Goal: Task Accomplishment & Management: Use online tool/utility

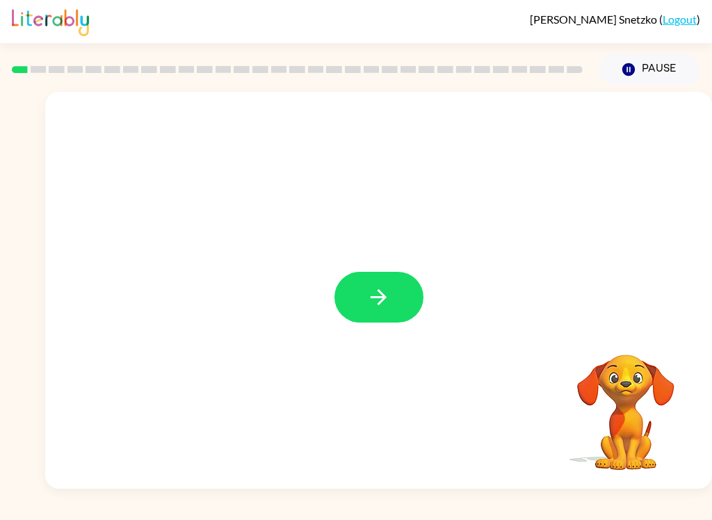
click at [367, 291] on icon "button" at bounding box center [379, 297] width 24 height 24
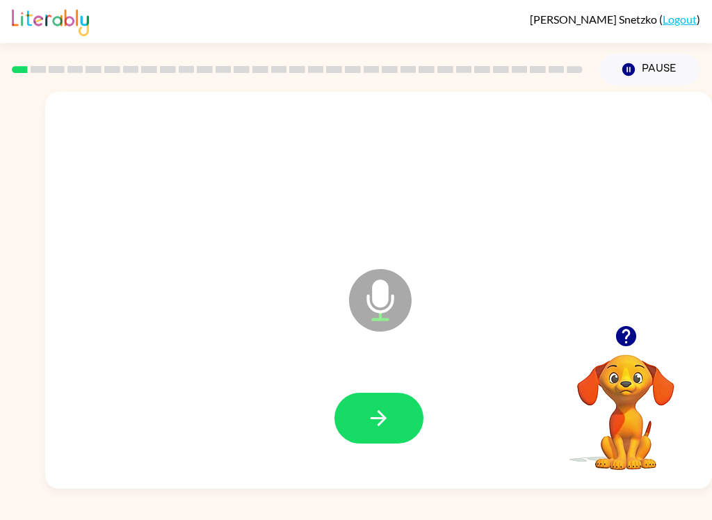
click at [371, 421] on icon "button" at bounding box center [379, 418] width 24 height 24
click at [377, 422] on icon "button" at bounding box center [379, 418] width 24 height 24
click at [369, 430] on icon "button" at bounding box center [379, 418] width 24 height 24
click at [387, 429] on icon "button" at bounding box center [379, 418] width 24 height 24
click at [367, 426] on icon "button" at bounding box center [379, 418] width 24 height 24
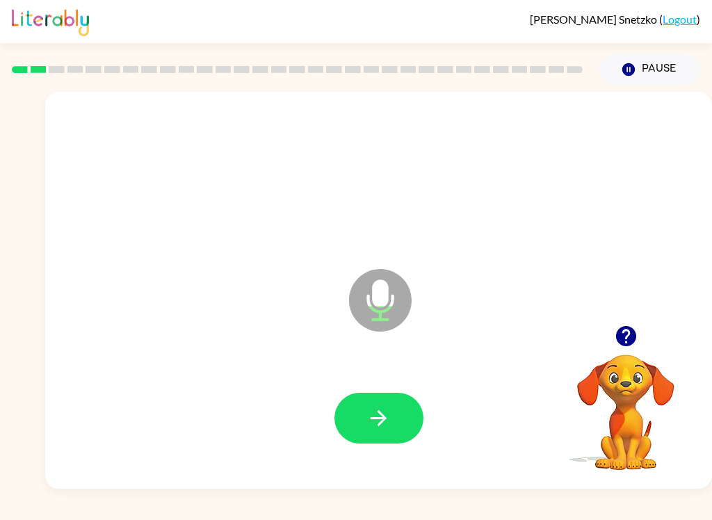
click at [383, 414] on icon "button" at bounding box center [379, 418] width 24 height 24
click at [374, 424] on icon "button" at bounding box center [379, 418] width 24 height 24
click at [367, 422] on icon "button" at bounding box center [379, 418] width 24 height 24
click at [383, 424] on icon "button" at bounding box center [379, 418] width 24 height 24
click at [382, 419] on icon "button" at bounding box center [379, 418] width 16 height 16
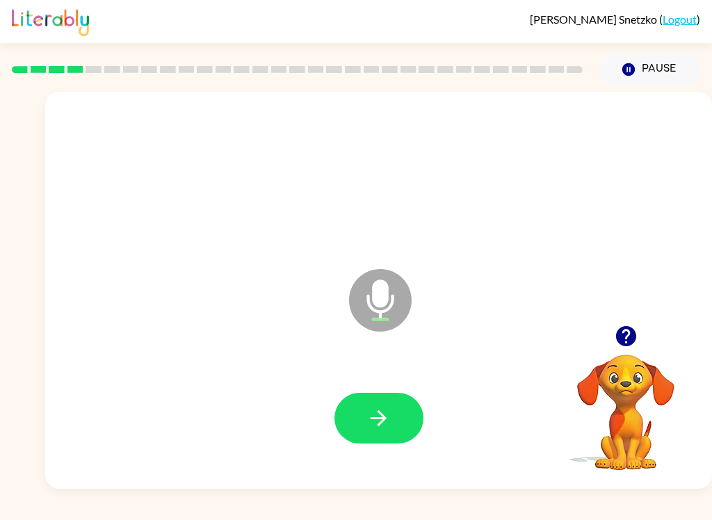
click at [385, 416] on icon "button" at bounding box center [379, 418] width 24 height 24
click at [389, 433] on button "button" at bounding box center [379, 418] width 89 height 51
click at [370, 433] on button "button" at bounding box center [379, 418] width 89 height 51
click at [360, 410] on button "button" at bounding box center [379, 418] width 89 height 51
click at [390, 434] on button "button" at bounding box center [379, 418] width 89 height 51
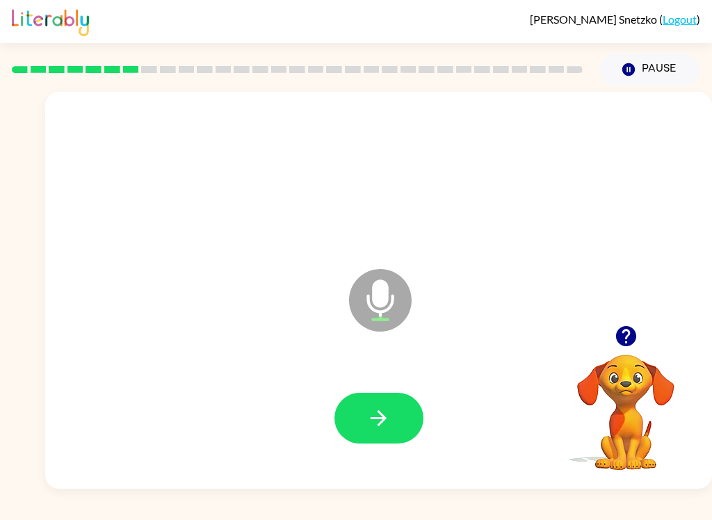
click at [634, 64] on icon "Pause" at bounding box center [628, 69] width 15 height 15
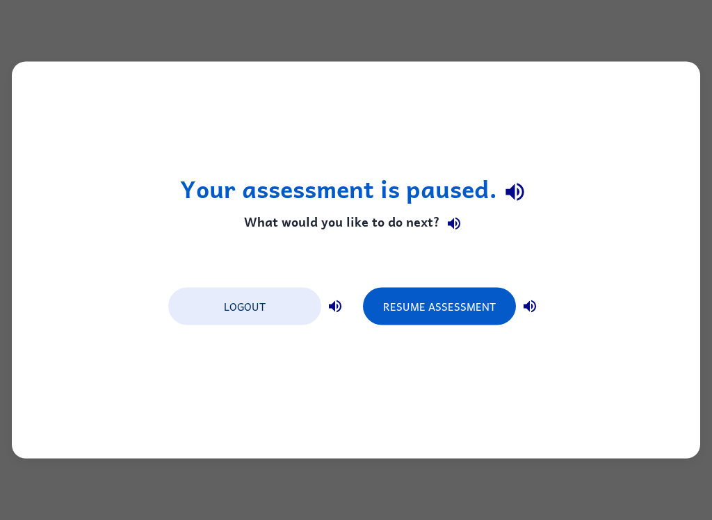
click at [434, 293] on button "Resume Assessment" at bounding box center [439, 307] width 153 height 38
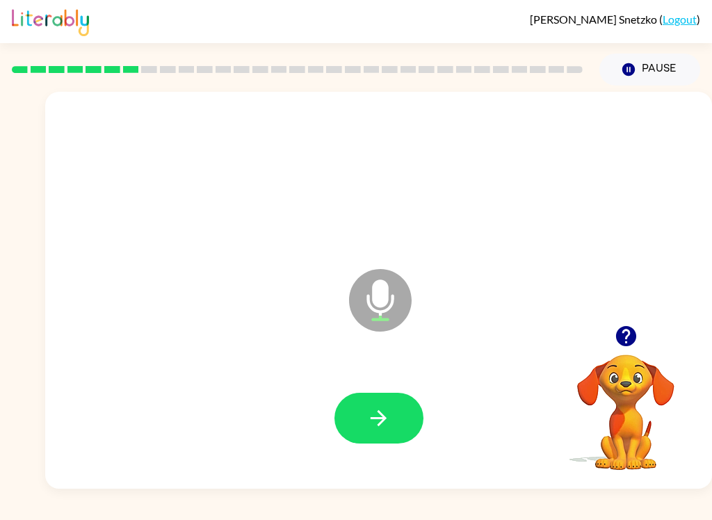
click at [365, 410] on button "button" at bounding box center [379, 418] width 89 height 51
click at [376, 425] on icon "button" at bounding box center [379, 418] width 24 height 24
click at [374, 411] on icon "button" at bounding box center [379, 418] width 24 height 24
click at [383, 442] on button "button" at bounding box center [379, 418] width 89 height 51
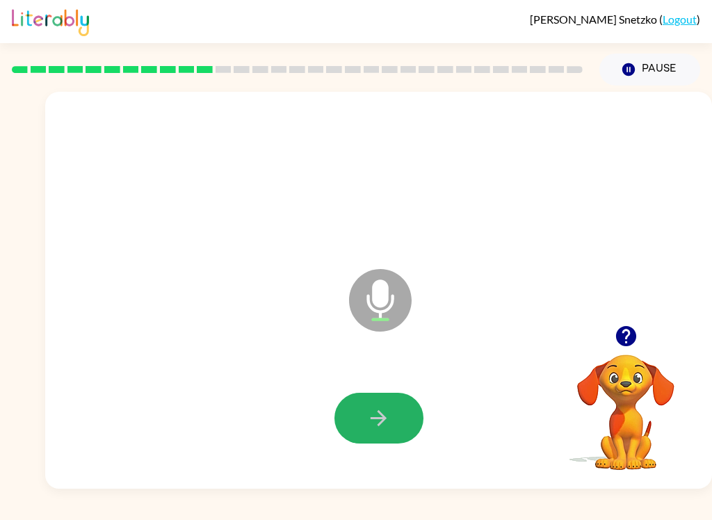
click at [369, 419] on icon "button" at bounding box center [379, 418] width 24 height 24
click at [395, 443] on button "button" at bounding box center [379, 418] width 89 height 51
click at [618, 350] on button "button" at bounding box center [626, 336] width 35 height 35
click at [369, 405] on button "button" at bounding box center [379, 418] width 89 height 51
click at [371, 433] on button "button" at bounding box center [379, 418] width 89 height 51
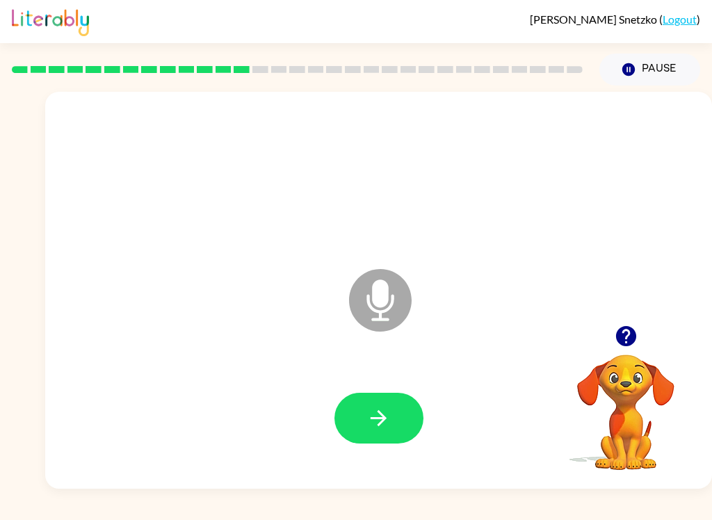
click at [364, 415] on button "button" at bounding box center [379, 418] width 89 height 51
click at [353, 422] on button "button" at bounding box center [379, 418] width 89 height 51
click at [359, 426] on button "button" at bounding box center [379, 418] width 89 height 51
click at [378, 444] on button "button" at bounding box center [379, 418] width 89 height 51
click at [399, 426] on button "button" at bounding box center [379, 418] width 89 height 51
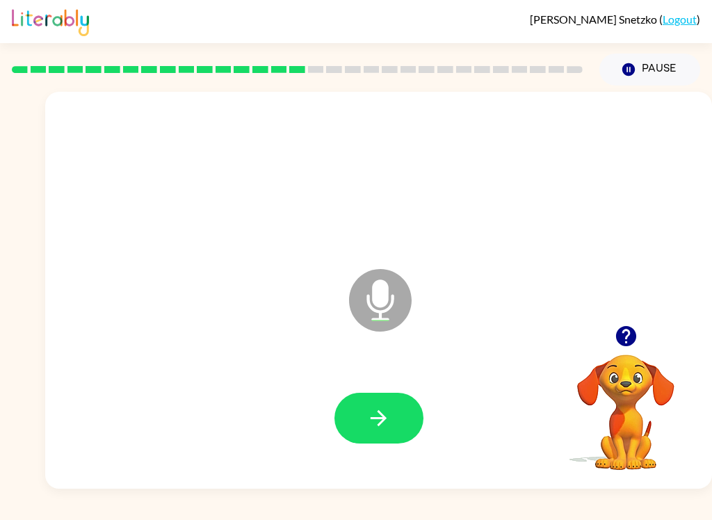
click at [396, 433] on button "button" at bounding box center [379, 418] width 89 height 51
click at [374, 436] on button "button" at bounding box center [379, 418] width 89 height 51
click at [375, 411] on icon "button" at bounding box center [379, 418] width 24 height 24
click at [371, 417] on icon "button" at bounding box center [379, 418] width 24 height 24
click at [363, 414] on button "button" at bounding box center [379, 418] width 89 height 51
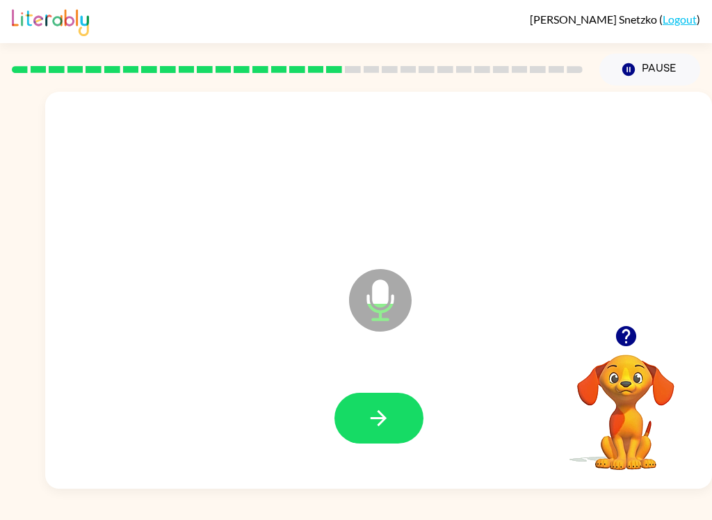
click at [369, 414] on icon "button" at bounding box center [379, 418] width 24 height 24
click at [630, 339] on icon "button" at bounding box center [626, 336] width 20 height 20
click at [374, 424] on icon "button" at bounding box center [379, 418] width 24 height 24
click at [397, 438] on button "button" at bounding box center [379, 418] width 89 height 51
click at [369, 417] on icon "button" at bounding box center [379, 418] width 24 height 24
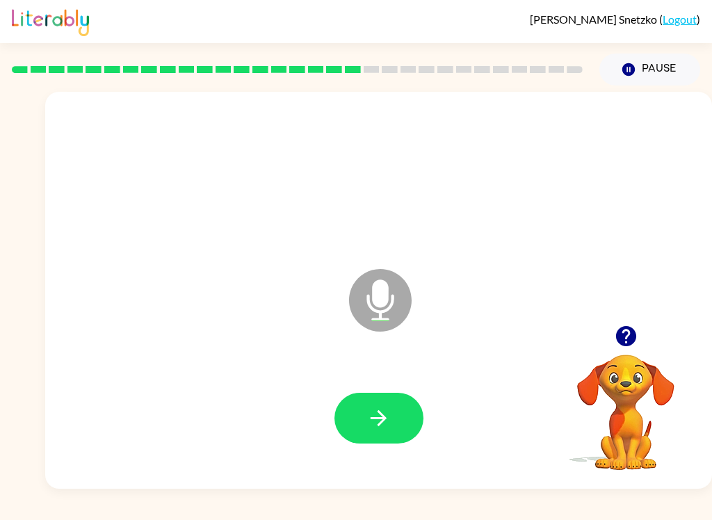
click at [348, 436] on button "button" at bounding box center [379, 418] width 89 height 51
click at [378, 433] on button "button" at bounding box center [379, 418] width 89 height 51
click at [392, 413] on button "button" at bounding box center [379, 418] width 89 height 51
click at [365, 438] on button "button" at bounding box center [379, 418] width 89 height 51
click at [365, 427] on button "button" at bounding box center [379, 418] width 89 height 51
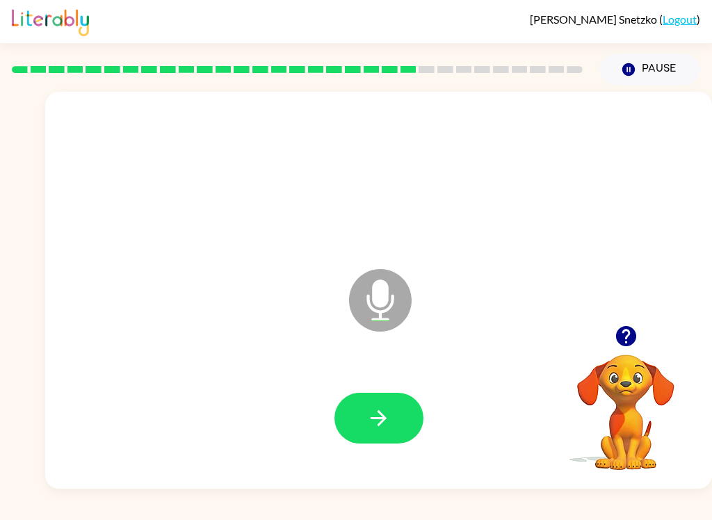
click at [341, 427] on button "button" at bounding box center [379, 418] width 89 height 51
click at [362, 407] on button "button" at bounding box center [379, 418] width 89 height 51
click at [348, 426] on button "button" at bounding box center [379, 418] width 89 height 51
click at [360, 418] on button "button" at bounding box center [379, 418] width 89 height 51
click at [365, 406] on button "button" at bounding box center [379, 418] width 89 height 51
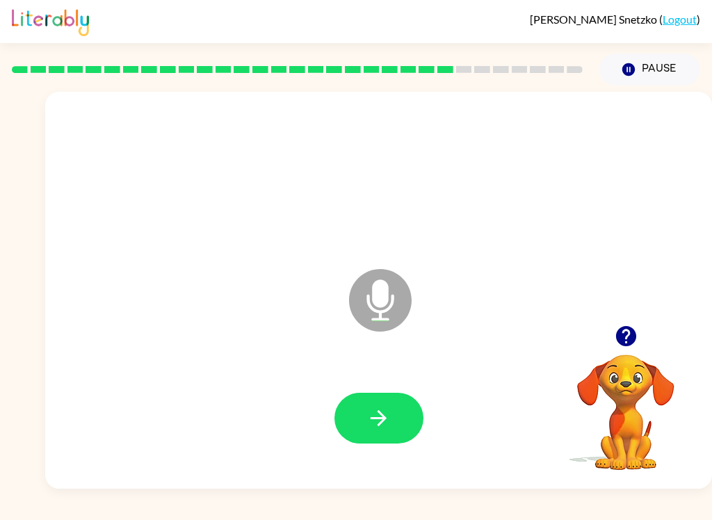
click at [365, 427] on button "button" at bounding box center [379, 418] width 89 height 51
click at [365, 422] on button "button" at bounding box center [379, 418] width 89 height 51
click at [369, 409] on icon "button" at bounding box center [379, 418] width 24 height 24
click at [381, 408] on icon "button" at bounding box center [379, 418] width 24 height 24
click at [361, 433] on button "button" at bounding box center [379, 418] width 89 height 51
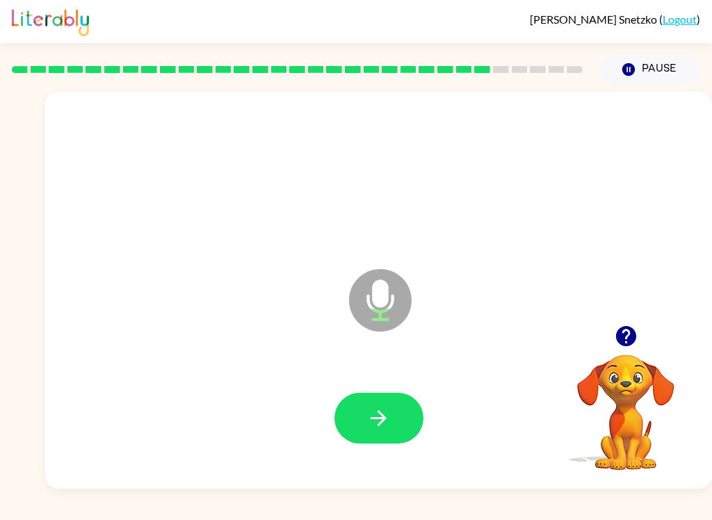
click at [326, 376] on div at bounding box center [378, 419] width 639 height 114
click at [421, 426] on button "button" at bounding box center [379, 418] width 89 height 51
click at [375, 467] on div at bounding box center [378, 419] width 639 height 114
click at [374, 467] on div at bounding box center [378, 419] width 639 height 114
click at [344, 426] on button "button" at bounding box center [379, 418] width 89 height 51
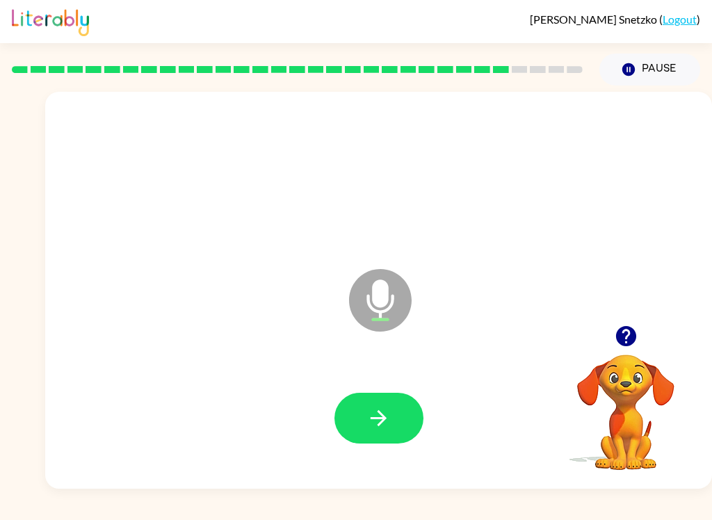
click at [381, 443] on button "button" at bounding box center [379, 418] width 89 height 51
click at [374, 442] on button "button" at bounding box center [379, 418] width 89 height 51
click at [380, 398] on button "button" at bounding box center [379, 418] width 89 height 51
click at [380, 393] on button "button" at bounding box center [379, 418] width 89 height 51
click at [387, 429] on icon "button" at bounding box center [379, 418] width 24 height 24
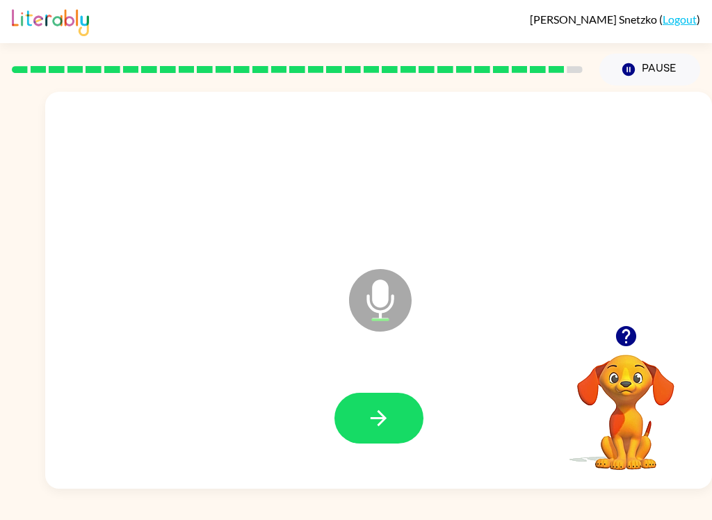
click at [371, 413] on icon "button" at bounding box center [379, 418] width 24 height 24
click at [394, 426] on button "button" at bounding box center [379, 418] width 89 height 51
